Goal: Find specific page/section: Locate a particular part of the current website

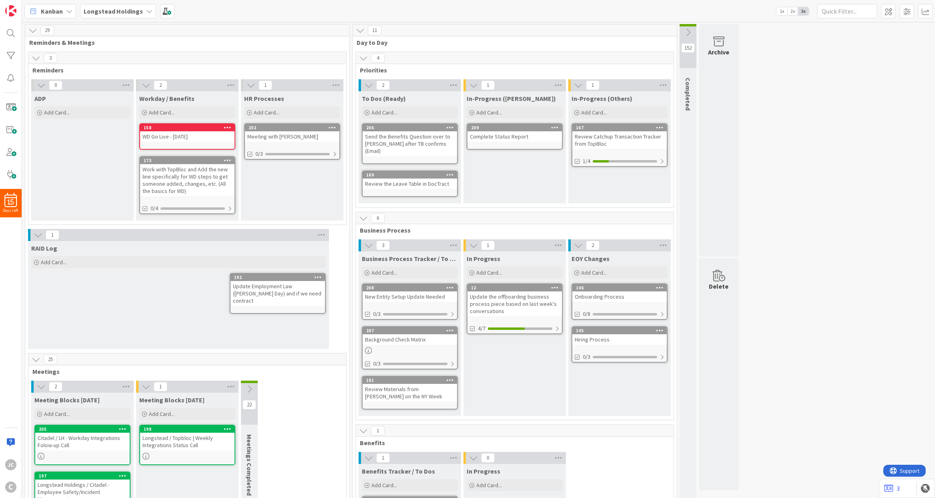
click at [196, 180] on div "Work with TopBloc and Add the new line specifically for WD steps to get someone…" at bounding box center [187, 180] width 94 height 32
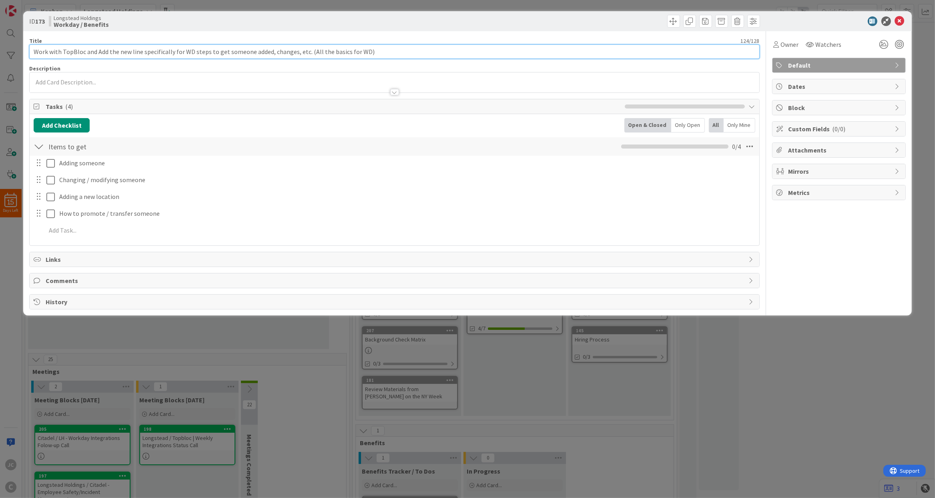
click at [170, 58] on input "Work with TopBloc and Add the new line specifically for WD steps to get someone…" at bounding box center [394, 51] width 730 height 14
click at [198, 52] on input "Work with TopBloc and Add the new line specifically for WD steps to get someone…" at bounding box center [394, 51] width 730 height 14
click at [223, 49] on input "Work with TopBloc and Add the new line specifically for WD steps to get someone…" at bounding box center [394, 51] width 730 height 14
click at [390, 89] on div at bounding box center [394, 88] width 729 height 8
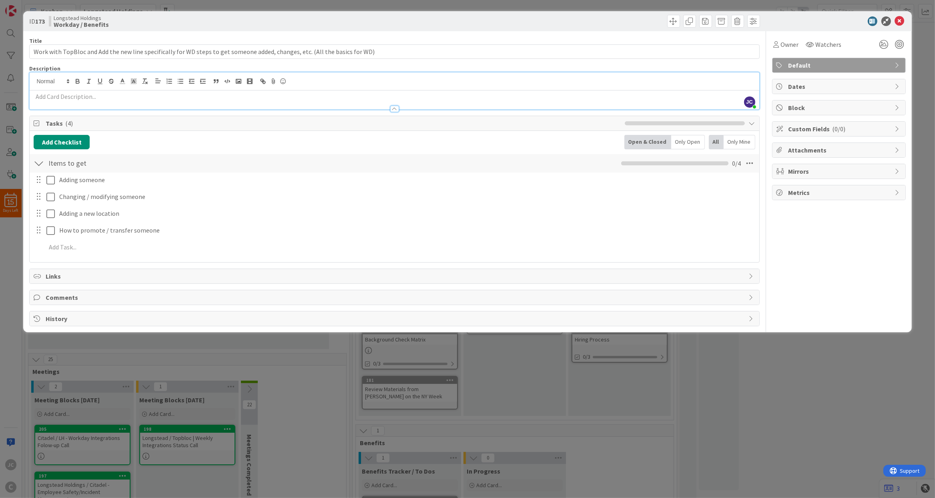
drag, startPoint x: 314, startPoint y: 362, endPoint x: 312, endPoint y: 366, distance: 5.1
click at [312, 366] on div "ID 173 Longstead Holdings Workday / Benefits Title 124 / 128 Work with TopBloc …" at bounding box center [467, 249] width 935 height 498
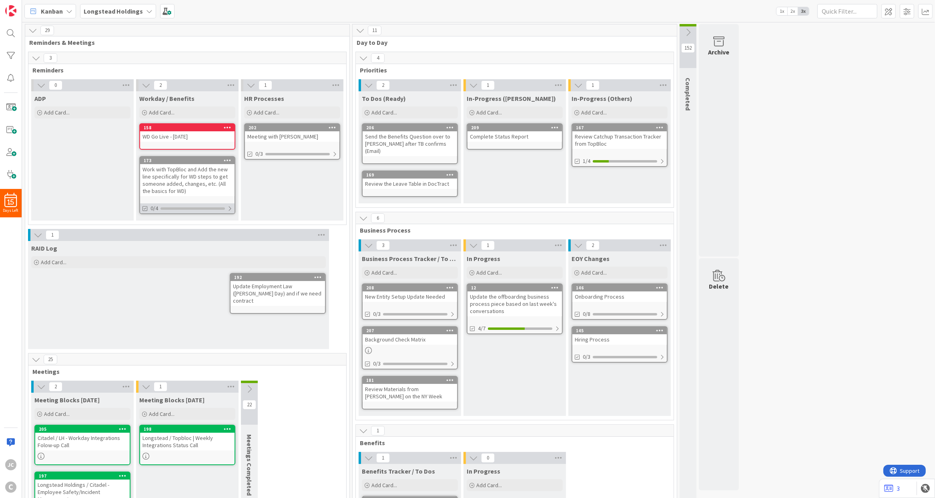
click at [228, 210] on div at bounding box center [229, 208] width 5 height 6
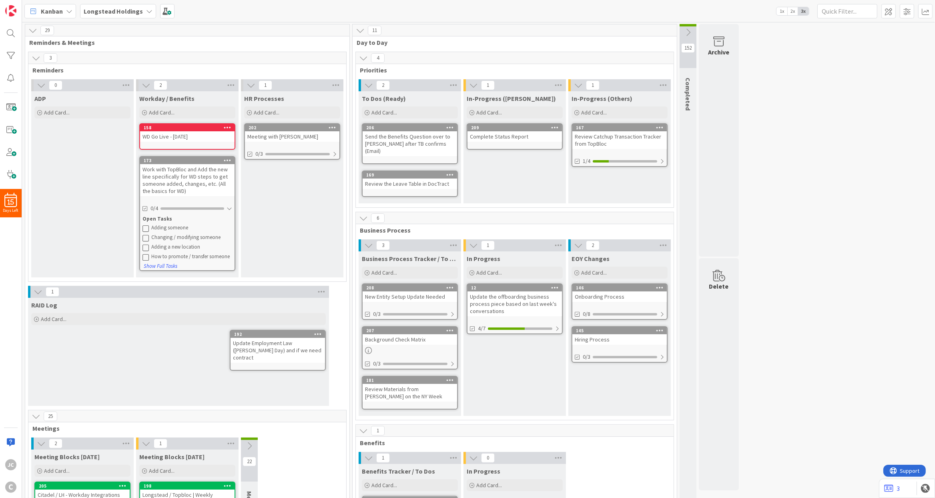
click at [180, 158] on div "173" at bounding box center [189, 161] width 91 height 6
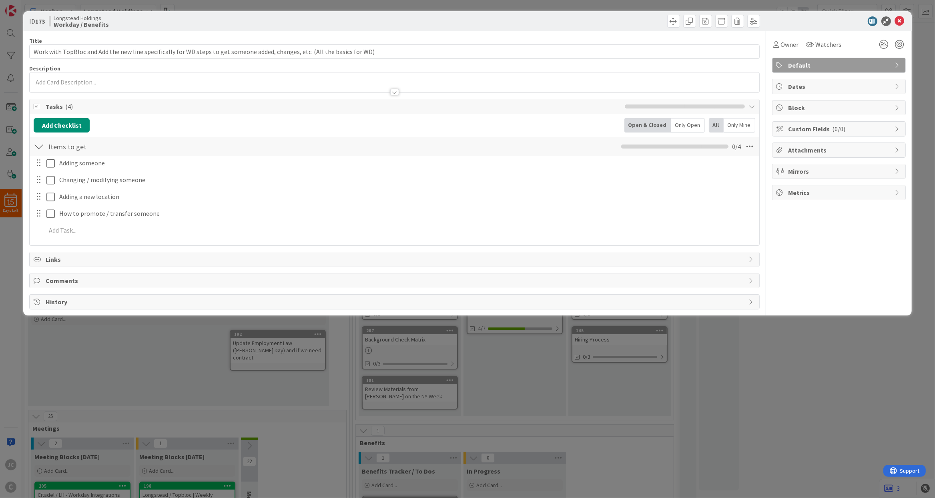
click at [228, 306] on span "History" at bounding box center [395, 302] width 699 height 10
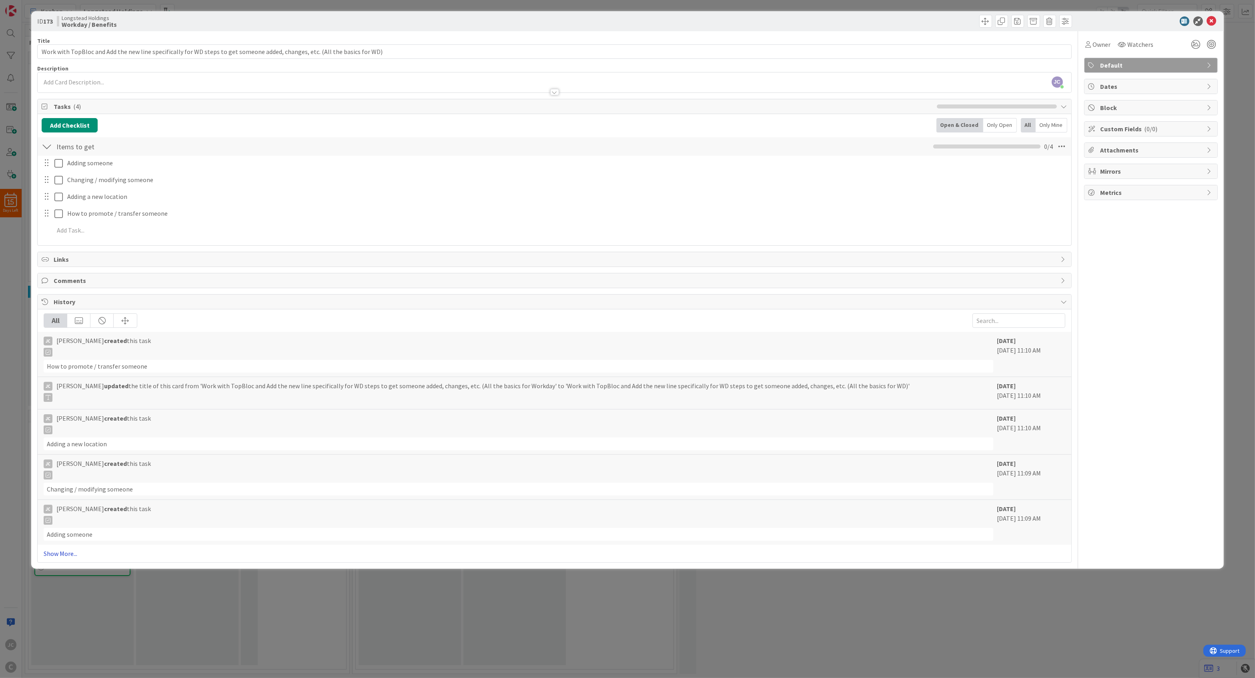
click at [54, 497] on link "Show More..." at bounding box center [554, 553] width 1021 height 10
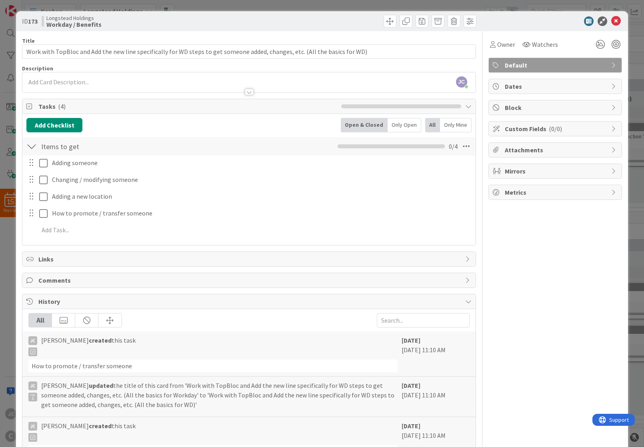
click at [130, 8] on div "ID 173 Longstead Holdings Workday / Benefits Title 124 / 128 Work with TopBloc …" at bounding box center [322, 223] width 644 height 447
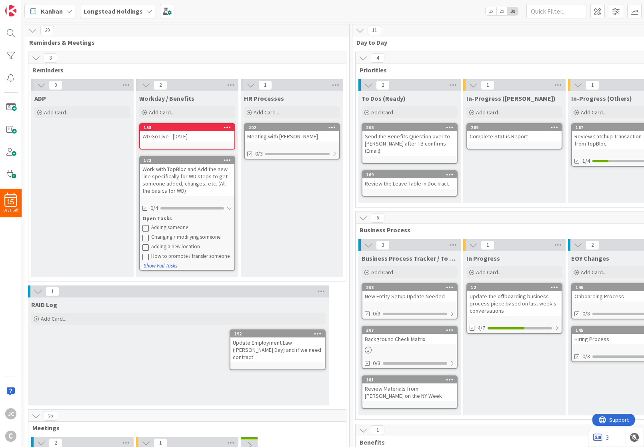
click at [203, 175] on div "Work with TopBloc and Add the new line specifically for WD steps to get someone…" at bounding box center [187, 180] width 94 height 32
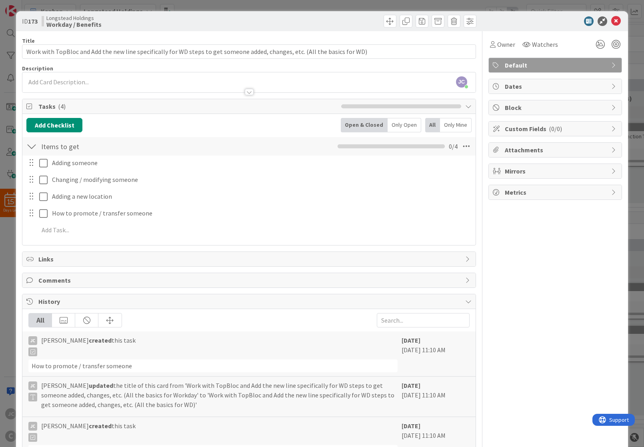
click at [617, 24] on icon at bounding box center [616, 21] width 10 height 10
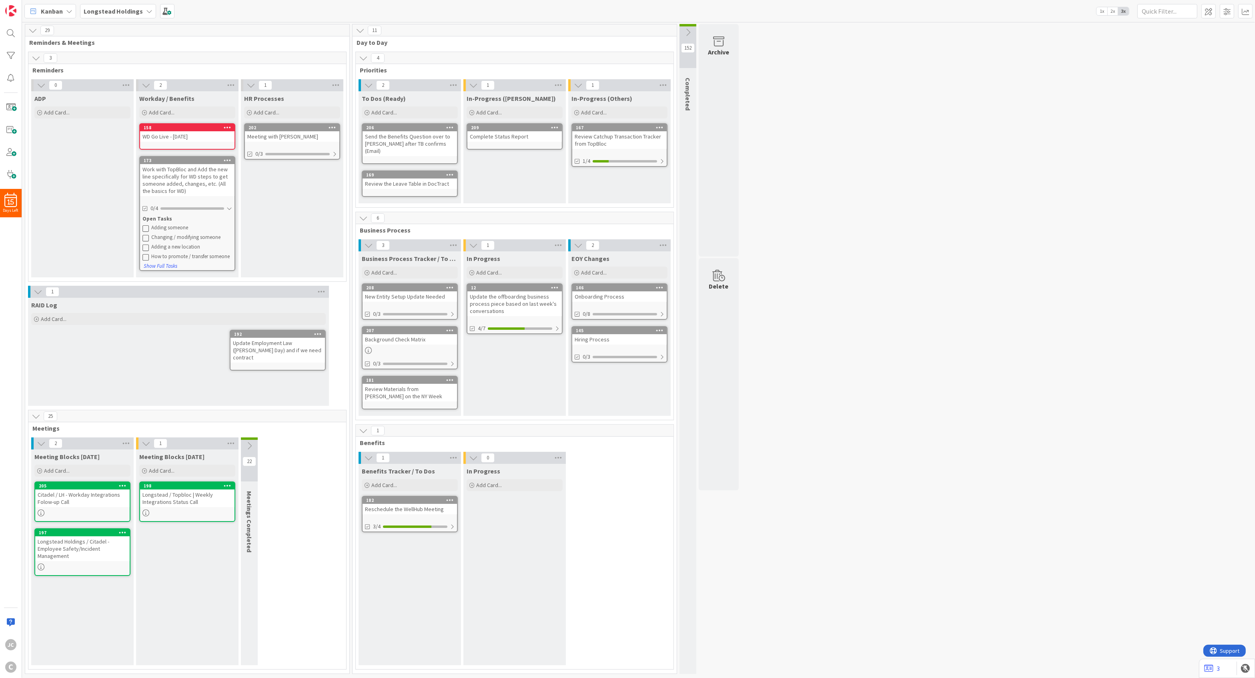
click at [934, 410] on div "29 Reminders & Meetings 3 Reminders 0 ADP Add Card... 2 Workday / Benefits Add …" at bounding box center [638, 351] width 1229 height 654
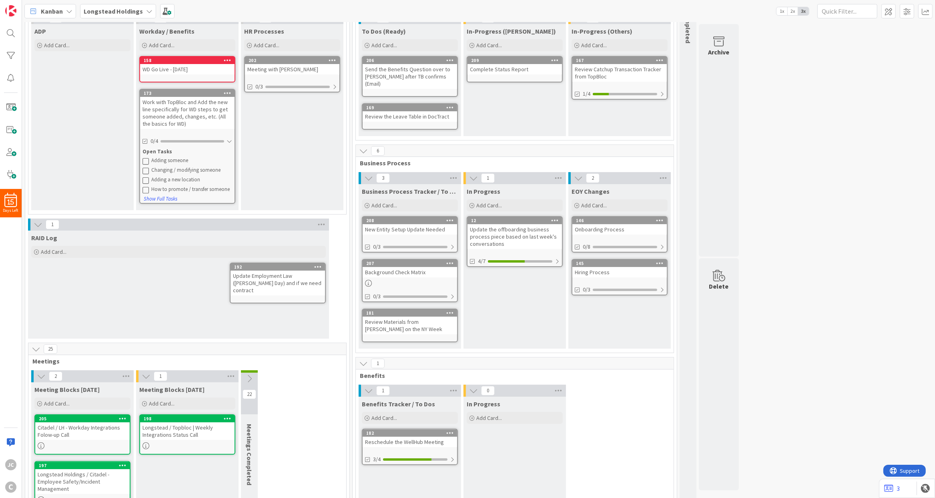
scroll to position [96, 0]
